Goal: Check status: Check status

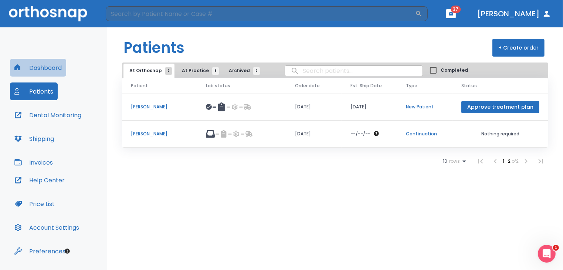
click at [59, 72] on button "Dashboard" at bounding box center [38, 68] width 56 height 18
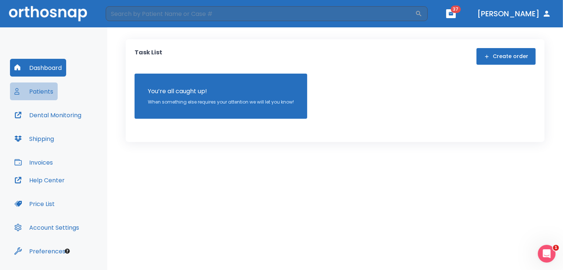
click at [42, 91] on button "Patients" at bounding box center [34, 91] width 48 height 18
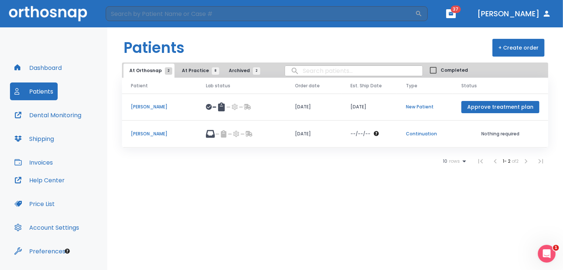
click at [184, 67] on button "At Practice 8" at bounding box center [198, 71] width 45 height 14
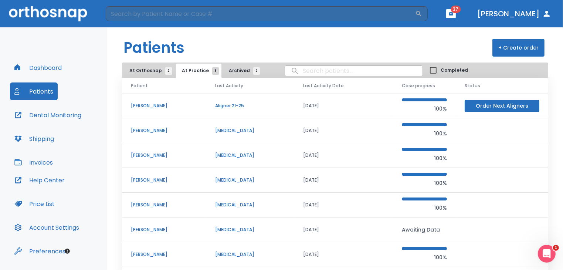
click at [156, 181] on p "[PERSON_NAME]" at bounding box center [164, 180] width 67 height 7
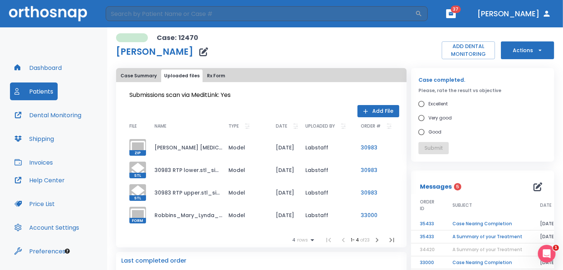
click at [373, 239] on icon "button" at bounding box center [377, 240] width 9 height 9
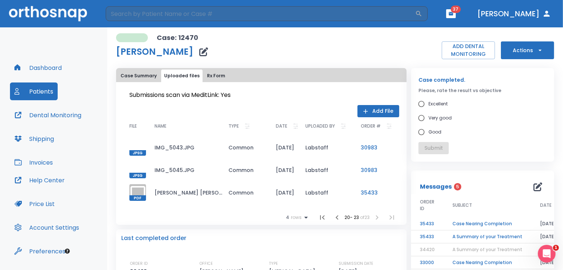
click at [336, 217] on icon "button" at bounding box center [337, 217] width 3 height 4
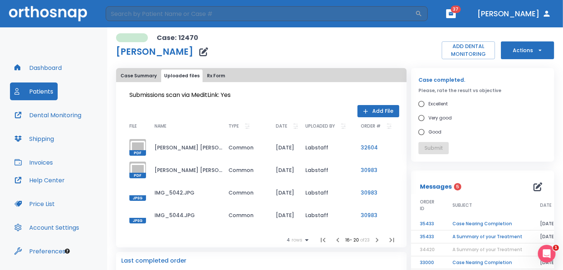
click at [334, 239] on icon "button" at bounding box center [338, 240] width 9 height 9
click at [373, 242] on icon "button" at bounding box center [377, 240] width 9 height 9
